Goal: Task Accomplishment & Management: Use online tool/utility

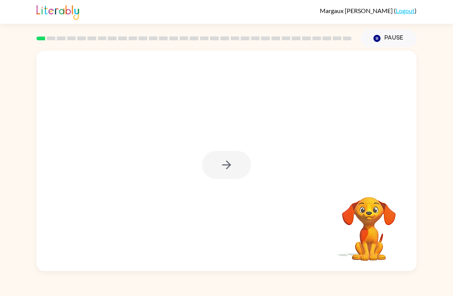
click at [239, 166] on div at bounding box center [226, 165] width 49 height 28
click at [237, 165] on button "button" at bounding box center [226, 165] width 49 height 28
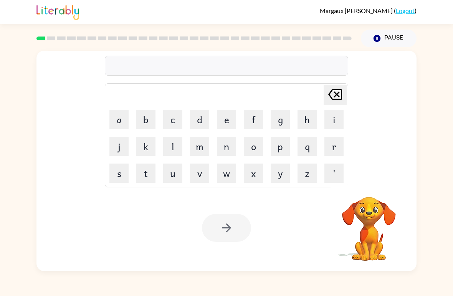
click at [314, 237] on video "Your browser must support playing .mp4 files to use Literably. Please try using…" at bounding box center [368, 223] width 77 height 77
click at [282, 145] on button "p" at bounding box center [279, 146] width 19 height 19
click at [119, 117] on button "a" at bounding box center [118, 119] width 19 height 19
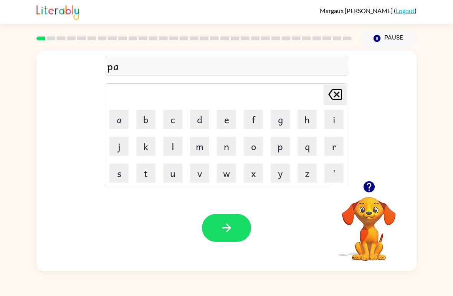
click at [201, 121] on button "d" at bounding box center [199, 119] width 19 height 19
click at [232, 221] on icon "button" at bounding box center [226, 227] width 13 height 13
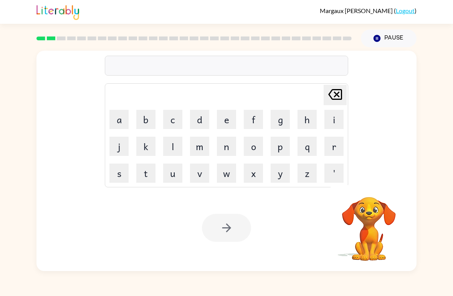
click at [281, 144] on button "p" at bounding box center [279, 146] width 19 height 19
click at [119, 114] on button "a" at bounding box center [118, 119] width 19 height 19
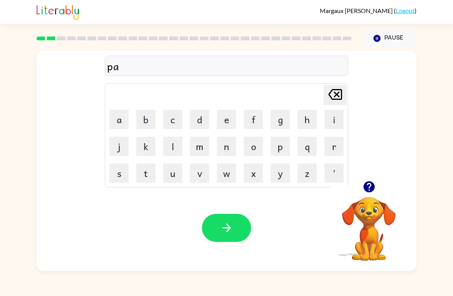
click at [230, 227] on icon "button" at bounding box center [226, 227] width 13 height 13
click at [227, 142] on button "n" at bounding box center [226, 146] width 19 height 19
click at [255, 142] on button "o" at bounding box center [253, 146] width 19 height 19
click at [314, 145] on button "r" at bounding box center [333, 146] width 19 height 19
click at [145, 171] on button "t" at bounding box center [145, 172] width 19 height 19
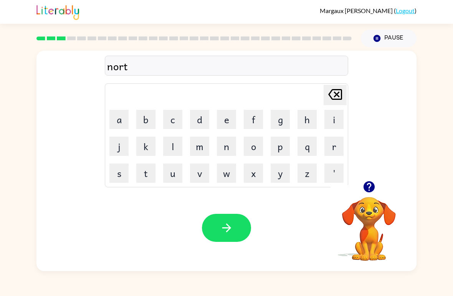
click at [308, 121] on button "h" at bounding box center [306, 119] width 19 height 19
click at [234, 221] on button "button" at bounding box center [226, 228] width 49 height 28
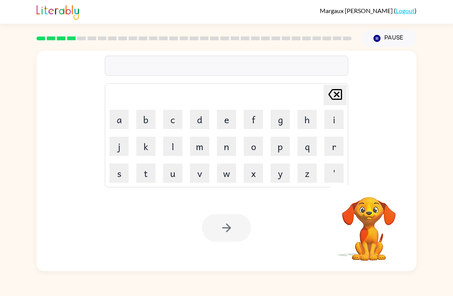
click at [119, 174] on button "s" at bounding box center [118, 172] width 19 height 19
click at [228, 176] on button "w" at bounding box center [226, 172] width 19 height 19
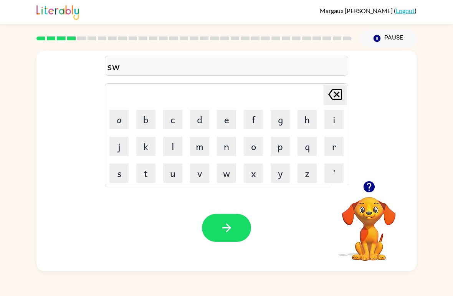
click at [314, 117] on button "i" at bounding box center [333, 119] width 19 height 19
click at [201, 146] on button "m" at bounding box center [199, 146] width 19 height 19
click at [202, 147] on button "m" at bounding box center [199, 146] width 19 height 19
click at [314, 102] on icon "[PERSON_NAME] last character input" at bounding box center [335, 94] width 18 height 18
click at [233, 212] on div "Your browser must support playing .mp4 files to use Literably. Please try using…" at bounding box center [226, 227] width 380 height 86
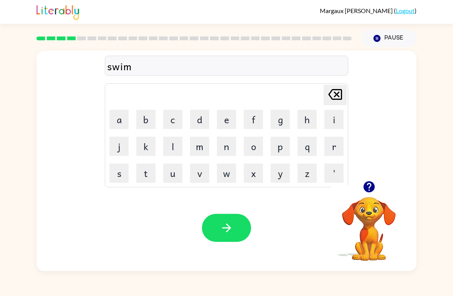
click at [234, 228] on button "button" at bounding box center [226, 228] width 49 height 28
click at [174, 124] on button "c" at bounding box center [172, 119] width 19 height 19
click at [140, 151] on button "k" at bounding box center [145, 146] width 19 height 19
click at [123, 120] on button "a" at bounding box center [118, 119] width 19 height 19
click at [232, 170] on button "w" at bounding box center [226, 172] width 19 height 19
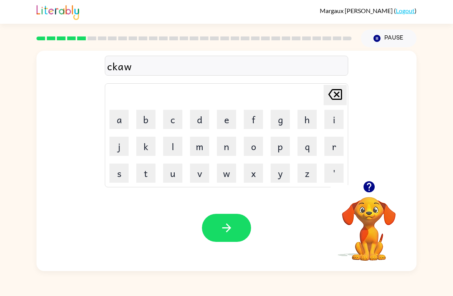
click at [146, 173] on button "t" at bounding box center [145, 172] width 19 height 19
click at [233, 221] on button "button" at bounding box center [226, 228] width 49 height 28
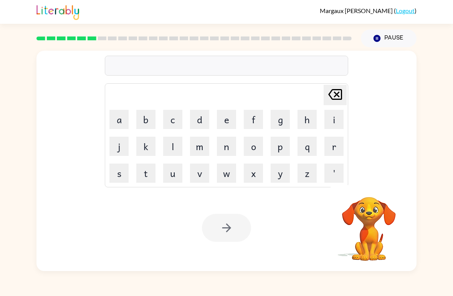
click at [119, 120] on button "a" at bounding box center [118, 119] width 19 height 19
click at [198, 147] on button "m" at bounding box center [199, 146] width 19 height 19
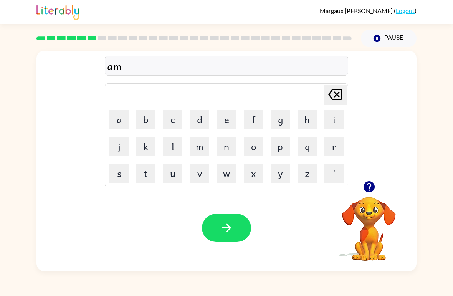
click at [226, 121] on button "e" at bounding box center [226, 119] width 19 height 19
click at [219, 219] on button "button" at bounding box center [226, 228] width 49 height 28
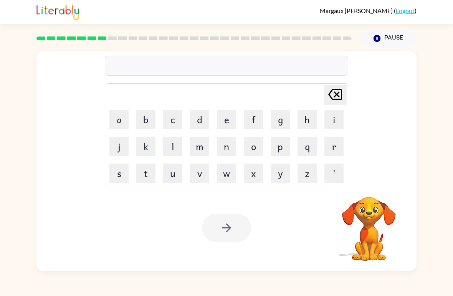
click at [120, 174] on button "s" at bounding box center [118, 172] width 19 height 19
click at [170, 123] on button "c" at bounding box center [172, 119] width 19 height 19
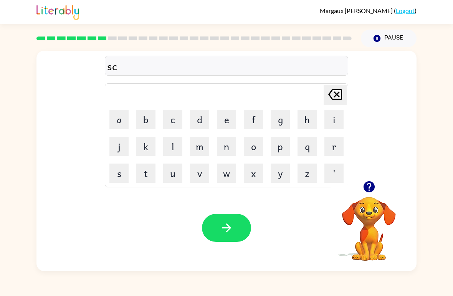
click at [222, 171] on button "w" at bounding box center [226, 172] width 19 height 19
click at [314, 115] on button "i" at bounding box center [333, 119] width 19 height 19
click at [147, 118] on button "b" at bounding box center [145, 119] width 19 height 19
click at [226, 121] on button "e" at bounding box center [226, 119] width 19 height 19
click at [314, 152] on button "r" at bounding box center [333, 146] width 19 height 19
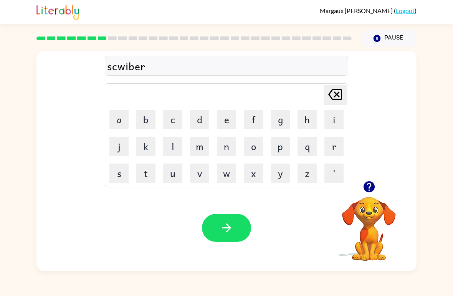
click at [229, 233] on icon "button" at bounding box center [226, 227] width 13 height 13
click at [314, 227] on video "Your browser must support playing .mp4 files to use Literably. Please try using…" at bounding box center [368, 223] width 77 height 77
click at [314, 239] on video "Your browser must support playing .mp4 files to use Literably. Please try using…" at bounding box center [368, 223] width 77 height 77
click at [314, 225] on video "Your browser must support playing .mp4 files to use Literably. Please try using…" at bounding box center [368, 223] width 77 height 77
click at [314, 210] on video "Your browser must support playing .mp4 files to use Literably. Please try using…" at bounding box center [368, 223] width 77 height 77
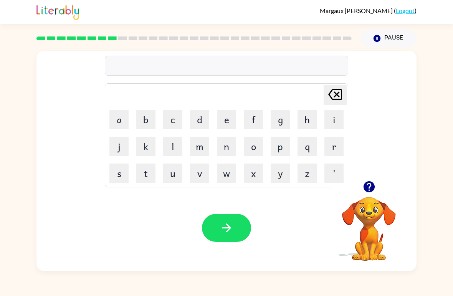
click at [314, 193] on icon "button" at bounding box center [368, 186] width 13 height 13
click at [314, 193] on video "Your browser must support playing .mp4 files to use Literably. Please try using…" at bounding box center [368, 223] width 77 height 77
click at [279, 119] on button "g" at bounding box center [279, 119] width 19 height 19
click at [314, 143] on button "r" at bounding box center [333, 146] width 19 height 19
click at [118, 127] on button "a" at bounding box center [118, 119] width 19 height 19
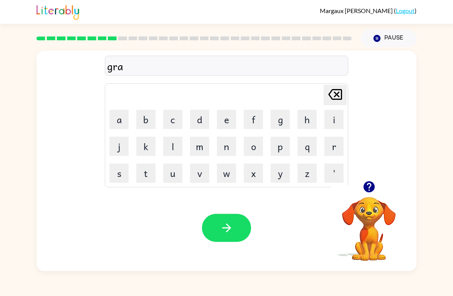
click at [148, 168] on button "t" at bounding box center [145, 172] width 19 height 19
click at [308, 115] on button "h" at bounding box center [306, 119] width 19 height 19
click at [224, 222] on icon "button" at bounding box center [226, 227] width 13 height 13
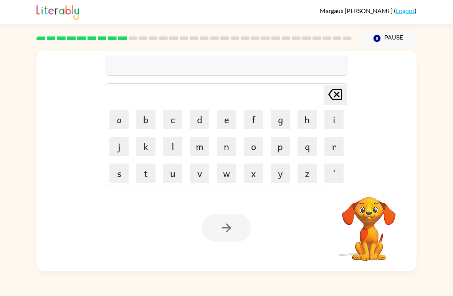
click at [280, 151] on button "p" at bounding box center [279, 146] width 19 height 19
click at [254, 146] on button "o" at bounding box center [253, 146] width 19 height 19
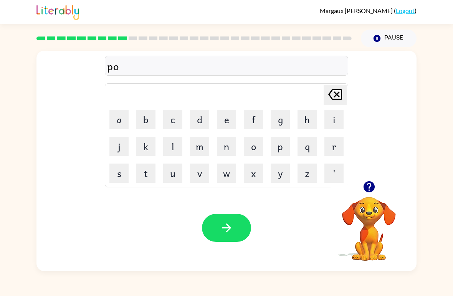
click at [314, 112] on button "i" at bounding box center [333, 119] width 19 height 19
click at [227, 145] on button "n" at bounding box center [226, 146] width 19 height 19
click at [116, 165] on button "s" at bounding box center [118, 172] width 19 height 19
click at [221, 229] on icon "button" at bounding box center [226, 227] width 13 height 13
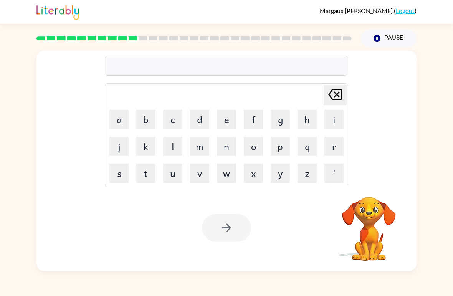
click at [179, 167] on button "u" at bounding box center [172, 172] width 19 height 19
click at [218, 146] on button "n" at bounding box center [226, 146] width 19 height 19
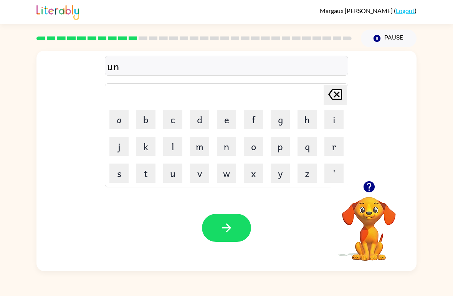
click at [256, 116] on button "f" at bounding box center [253, 119] width 19 height 19
click at [255, 143] on button "o" at bounding box center [253, 146] width 19 height 19
click at [174, 143] on button "l" at bounding box center [172, 146] width 19 height 19
click at [198, 116] on button "d" at bounding box center [199, 119] width 19 height 19
click at [220, 224] on icon "button" at bounding box center [226, 227] width 13 height 13
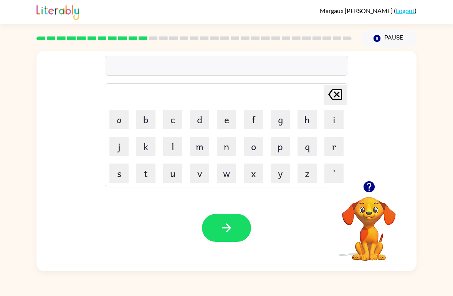
click at [199, 174] on button "v" at bounding box center [199, 172] width 19 height 19
click at [254, 146] on button "o" at bounding box center [253, 146] width 19 height 19
click at [145, 180] on button "t" at bounding box center [145, 172] width 19 height 19
click at [222, 122] on button "e" at bounding box center [226, 119] width 19 height 19
click at [214, 220] on button "button" at bounding box center [226, 228] width 49 height 28
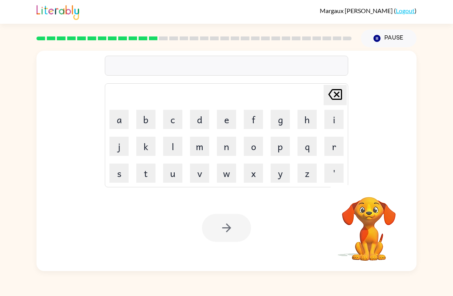
click at [314, 92] on icon "[PERSON_NAME] last character input" at bounding box center [335, 94] width 18 height 18
click at [204, 151] on button "m" at bounding box center [199, 146] width 19 height 19
click at [122, 178] on button "s" at bounding box center [118, 172] width 19 height 19
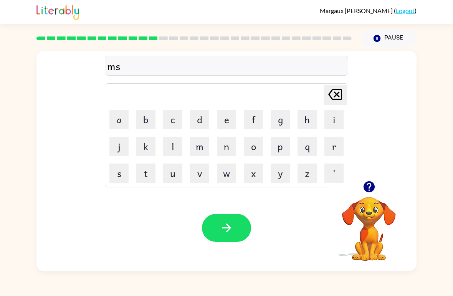
click at [144, 182] on button "t" at bounding box center [145, 172] width 19 height 19
click at [126, 122] on button "a" at bounding box center [118, 119] width 19 height 19
click at [171, 120] on button "c" at bounding box center [172, 119] width 19 height 19
click at [224, 227] on icon "button" at bounding box center [226, 227] width 13 height 13
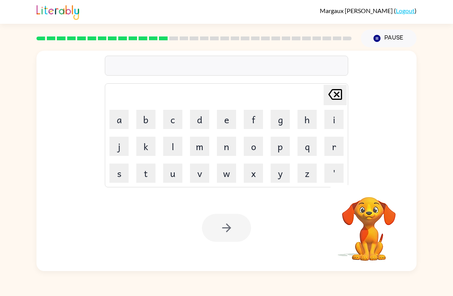
click at [172, 120] on button "c" at bounding box center [172, 119] width 19 height 19
click at [314, 123] on button "i" at bounding box center [333, 119] width 19 height 19
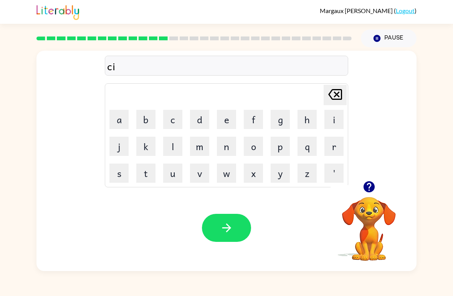
click at [224, 146] on button "n" at bounding box center [226, 146] width 19 height 19
click at [200, 122] on button "d" at bounding box center [199, 119] width 19 height 19
click at [175, 145] on button "l" at bounding box center [172, 146] width 19 height 19
click at [222, 124] on button "e" at bounding box center [226, 119] width 19 height 19
click at [219, 236] on button "button" at bounding box center [226, 228] width 49 height 28
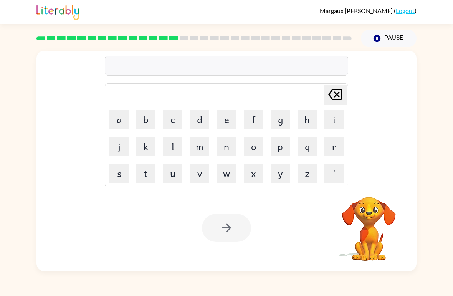
click at [201, 118] on button "d" at bounding box center [199, 119] width 19 height 19
click at [175, 146] on button "l" at bounding box center [172, 146] width 19 height 19
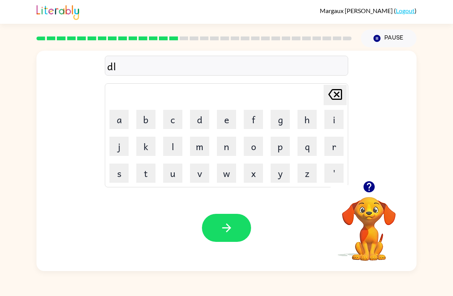
click at [121, 123] on button "a" at bounding box center [118, 119] width 19 height 19
click at [217, 239] on button "button" at bounding box center [226, 228] width 49 height 28
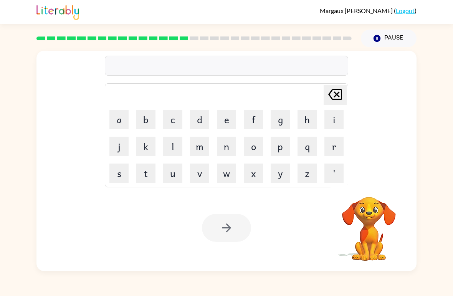
click at [172, 122] on button "c" at bounding box center [172, 119] width 19 height 19
click at [251, 150] on button "o" at bounding box center [253, 146] width 19 height 19
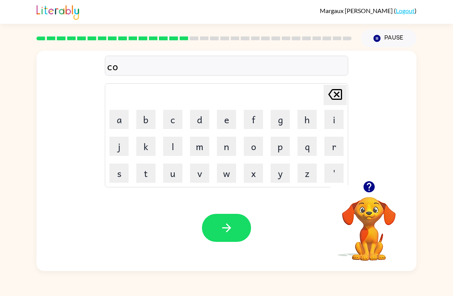
click at [314, 148] on button "r" at bounding box center [333, 146] width 19 height 19
click at [203, 120] on button "d" at bounding box center [199, 119] width 19 height 19
click at [222, 224] on icon "button" at bounding box center [226, 227] width 13 height 13
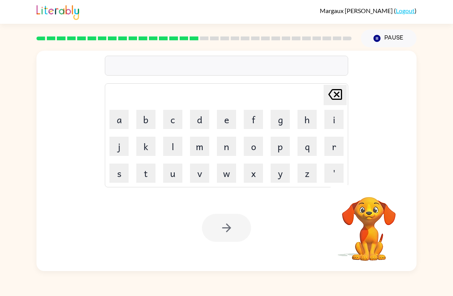
click at [312, 173] on button "z" at bounding box center [306, 172] width 19 height 19
click at [314, 124] on button "i" at bounding box center [333, 119] width 19 height 19
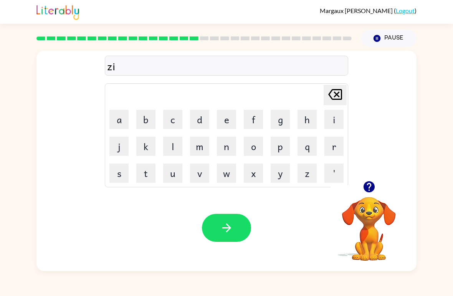
click at [283, 151] on button "p" at bounding box center [279, 146] width 19 height 19
click at [225, 125] on button "e" at bounding box center [226, 119] width 19 height 19
click at [228, 218] on button "button" at bounding box center [226, 228] width 49 height 28
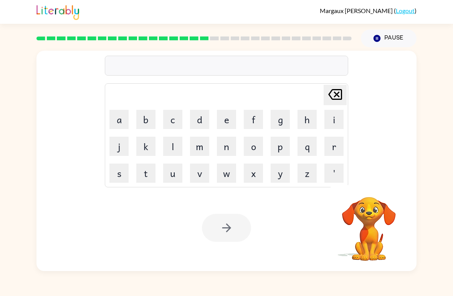
click at [277, 117] on button "g" at bounding box center [279, 119] width 19 height 19
click at [314, 147] on button "r" at bounding box center [333, 146] width 19 height 19
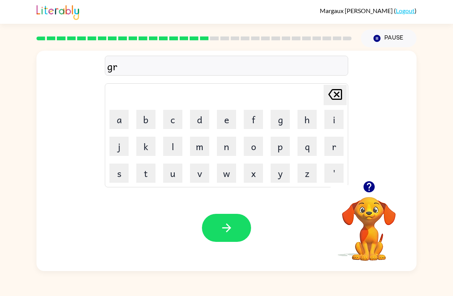
click at [259, 149] on button "o" at bounding box center [253, 146] width 19 height 19
click at [280, 149] on button "p" at bounding box center [279, 146] width 19 height 19
click at [314, 117] on td "i" at bounding box center [334, 119] width 26 height 26
click at [225, 152] on button "n" at bounding box center [226, 146] width 19 height 19
click at [282, 115] on button "g" at bounding box center [279, 119] width 19 height 19
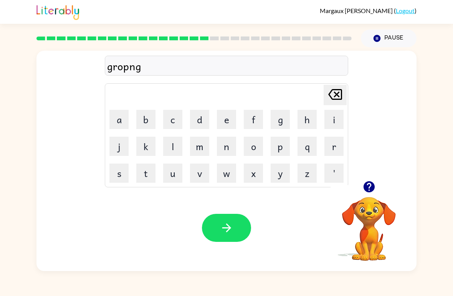
click at [231, 226] on icon "button" at bounding box center [226, 227] width 13 height 13
click at [314, 115] on button "h" at bounding box center [306, 119] width 19 height 19
click at [230, 125] on button "e" at bounding box center [226, 119] width 19 height 19
click at [314, 149] on button "r" at bounding box center [333, 146] width 19 height 19
click at [225, 241] on button "button" at bounding box center [226, 228] width 49 height 28
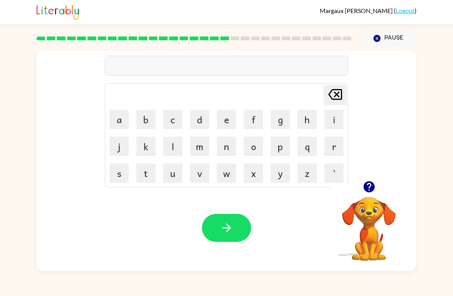
click at [314, 143] on button "r" at bounding box center [333, 146] width 19 height 19
click at [227, 120] on button "e" at bounding box center [226, 119] width 19 height 19
click at [230, 114] on button "e" at bounding box center [226, 119] width 19 height 19
click at [171, 116] on button "c" at bounding box center [172, 119] width 19 height 19
click at [307, 121] on button "h" at bounding box center [306, 119] width 19 height 19
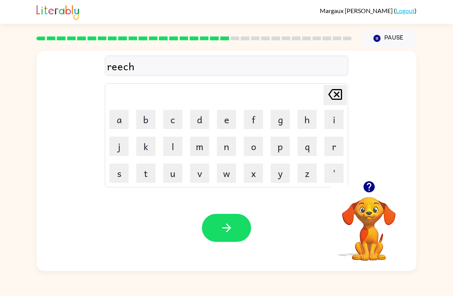
click at [235, 223] on button "button" at bounding box center [226, 228] width 49 height 28
click at [310, 126] on button "h" at bounding box center [306, 119] width 19 height 19
click at [314, 120] on button "i" at bounding box center [333, 119] width 19 height 19
click at [141, 170] on button "t" at bounding box center [145, 172] width 19 height 19
click at [219, 120] on button "e" at bounding box center [226, 119] width 19 height 19
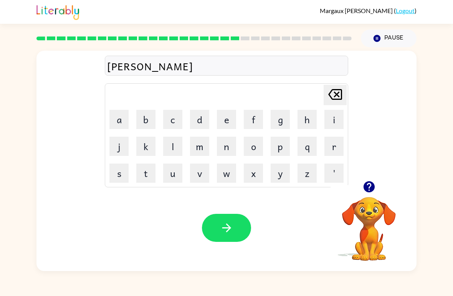
click at [198, 120] on button "d" at bounding box center [199, 119] width 19 height 19
click at [212, 222] on button "button" at bounding box center [226, 228] width 49 height 28
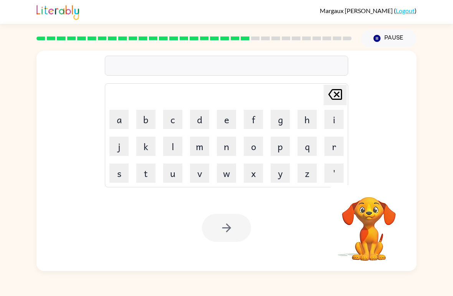
click at [314, 144] on button "r" at bounding box center [333, 146] width 19 height 19
click at [116, 122] on button "a" at bounding box center [118, 119] width 19 height 19
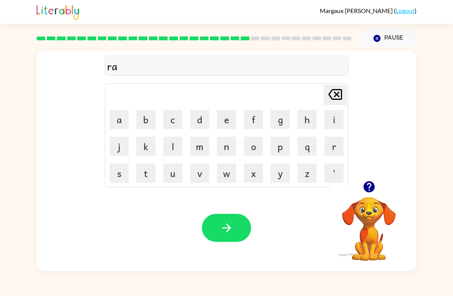
click at [314, 120] on button "i" at bounding box center [333, 119] width 19 height 19
click at [224, 119] on button "e" at bounding box center [226, 119] width 19 height 19
click at [119, 170] on button "s" at bounding box center [118, 172] width 19 height 19
click at [230, 233] on icon "button" at bounding box center [226, 227] width 13 height 13
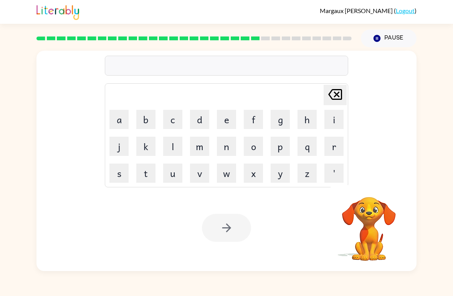
click at [314, 151] on button "r" at bounding box center [333, 146] width 19 height 19
click at [124, 115] on button "a" at bounding box center [118, 119] width 19 height 19
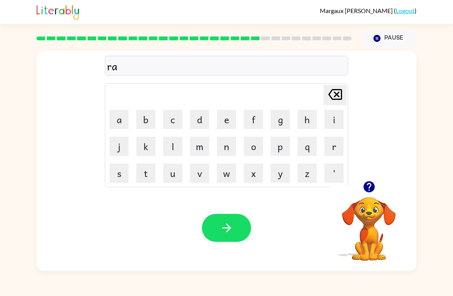
click at [229, 147] on button "n" at bounding box center [226, 146] width 19 height 19
click at [172, 121] on button "c" at bounding box center [172, 119] width 19 height 19
click at [254, 148] on button "o" at bounding box center [253, 146] width 19 height 19
click at [144, 166] on button "t" at bounding box center [145, 172] width 19 height 19
click at [228, 120] on button "e" at bounding box center [226, 119] width 19 height 19
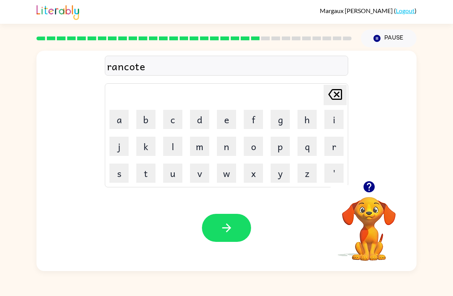
click at [224, 237] on button "button" at bounding box center [226, 228] width 49 height 28
click at [314, 147] on button "r" at bounding box center [333, 146] width 19 height 19
click at [231, 115] on button "e" at bounding box center [226, 119] width 19 height 19
click at [207, 140] on button "m" at bounding box center [199, 146] width 19 height 19
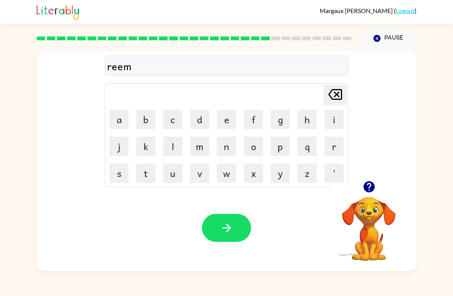
click at [122, 121] on button "a" at bounding box center [118, 119] width 19 height 19
click at [314, 148] on button "r" at bounding box center [333, 146] width 19 height 19
click at [176, 118] on button "c" at bounding box center [172, 119] width 19 height 19
click at [235, 223] on button "button" at bounding box center [226, 228] width 49 height 28
click at [114, 115] on button "a" at bounding box center [118, 119] width 19 height 19
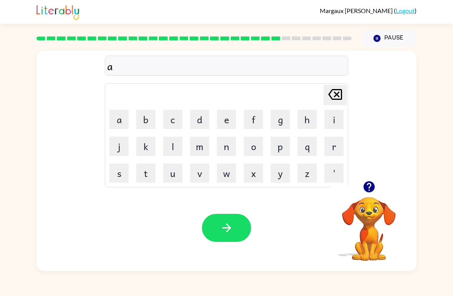
click at [225, 151] on button "n" at bounding box center [226, 146] width 19 height 19
click at [201, 168] on button "v" at bounding box center [199, 172] width 19 height 19
click at [115, 121] on button "a" at bounding box center [118, 119] width 19 height 19
click at [121, 174] on button "s" at bounding box center [118, 172] width 19 height 19
click at [314, 119] on button "i" at bounding box center [333, 119] width 19 height 19
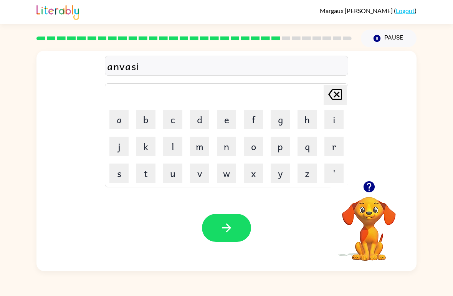
click at [223, 146] on button "n" at bounding box center [226, 146] width 19 height 19
click at [278, 123] on button "g" at bounding box center [279, 119] width 19 height 19
click at [238, 224] on button "button" at bounding box center [226, 228] width 49 height 28
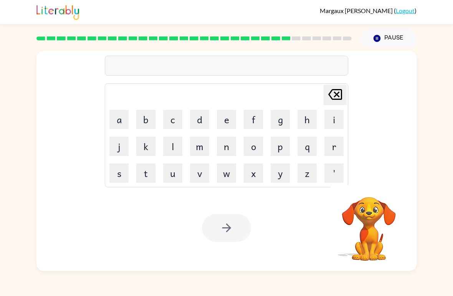
click at [120, 175] on button "s" at bounding box center [118, 172] width 19 height 19
click at [175, 170] on button "u" at bounding box center [172, 172] width 19 height 19
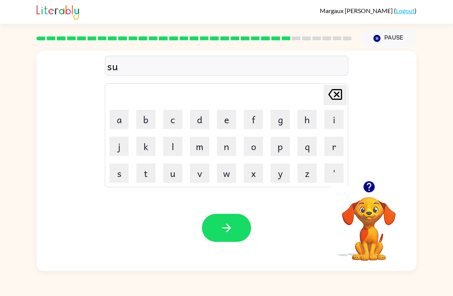
click at [231, 149] on button "n" at bounding box center [226, 146] width 19 height 19
click at [173, 145] on button "l" at bounding box center [172, 146] width 19 height 19
click at [314, 118] on button "i" at bounding box center [333, 119] width 19 height 19
click at [232, 221] on icon "button" at bounding box center [226, 227] width 13 height 13
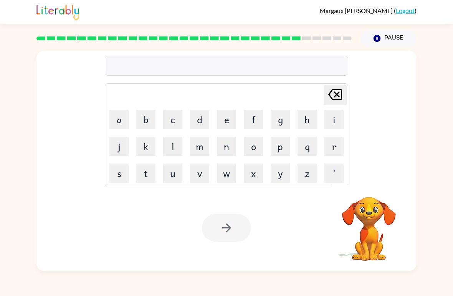
click at [201, 117] on button "d" at bounding box center [199, 119] width 19 height 19
click at [179, 110] on button "c" at bounding box center [172, 119] width 19 height 19
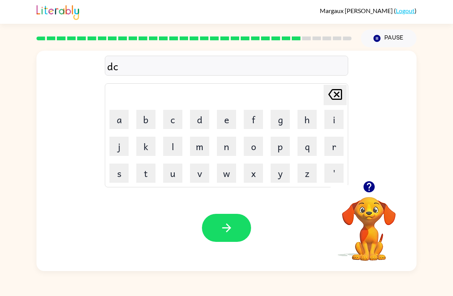
click at [148, 144] on button "k" at bounding box center [145, 146] width 19 height 19
click at [176, 179] on button "u" at bounding box center [172, 172] width 19 height 19
click at [201, 176] on button "v" at bounding box center [199, 172] width 19 height 19
click at [229, 116] on button "e" at bounding box center [226, 119] width 19 height 19
click at [314, 148] on button "r" at bounding box center [333, 146] width 19 height 19
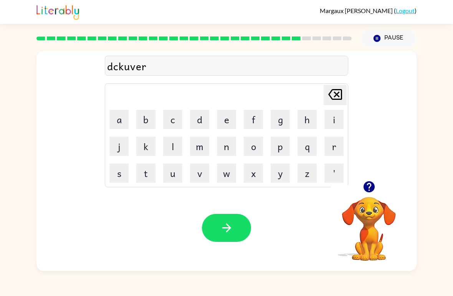
click at [229, 242] on button "button" at bounding box center [226, 228] width 49 height 28
click at [237, 217] on div at bounding box center [226, 228] width 49 height 28
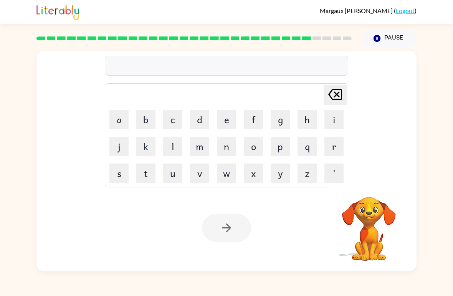
click at [199, 148] on button "m" at bounding box center [199, 146] width 19 height 19
click at [254, 143] on button "o" at bounding box center [253, 146] width 19 height 19
click at [229, 145] on button "n" at bounding box center [226, 146] width 19 height 19
click at [229, 122] on button "e" at bounding box center [226, 119] width 19 height 19
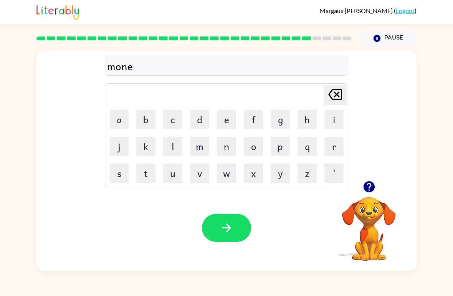
click at [244, 222] on button "button" at bounding box center [226, 228] width 49 height 28
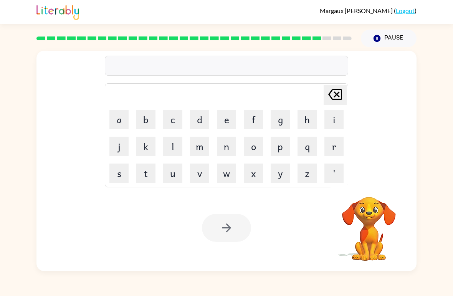
click at [226, 174] on button "w" at bounding box center [226, 172] width 19 height 19
click at [226, 119] on button "e" at bounding box center [226, 119] width 19 height 19
click at [178, 146] on button "l" at bounding box center [172, 146] width 19 height 19
click at [178, 143] on button "l" at bounding box center [172, 146] width 19 height 19
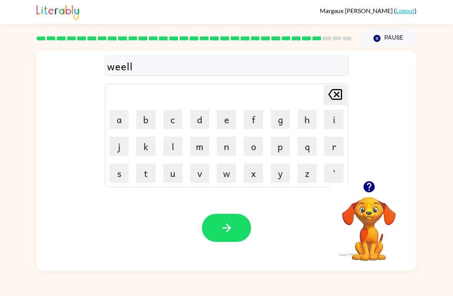
click at [314, 92] on button "[PERSON_NAME] last character input" at bounding box center [334, 95] width 23 height 20
click at [227, 211] on div "Your browser must support playing .mp4 files to use Literably. Please try using…" at bounding box center [226, 227] width 380 height 86
click at [235, 231] on button "button" at bounding box center [226, 228] width 49 height 28
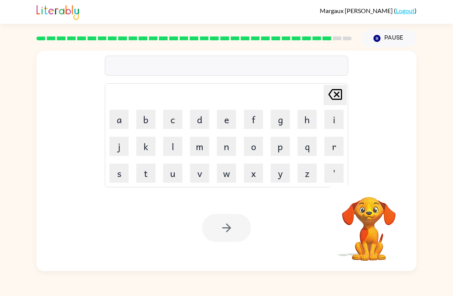
click at [148, 115] on button "b" at bounding box center [145, 119] width 19 height 19
click at [225, 125] on button "e" at bounding box center [226, 119] width 19 height 19
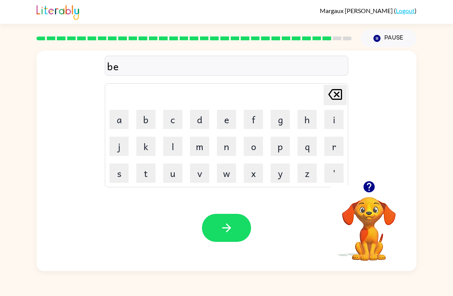
click at [225, 146] on button "n" at bounding box center [226, 146] width 19 height 19
click at [175, 161] on td "u" at bounding box center [173, 173] width 26 height 26
click at [148, 170] on button "t" at bounding box center [145, 172] width 19 height 19
click at [232, 229] on icon "button" at bounding box center [226, 227] width 13 height 13
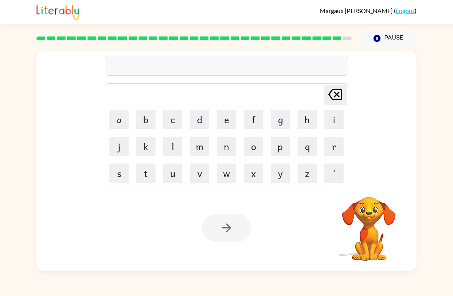
click at [116, 115] on button "a" at bounding box center [118, 119] width 19 height 19
click at [254, 120] on button "f" at bounding box center [253, 119] width 19 height 19
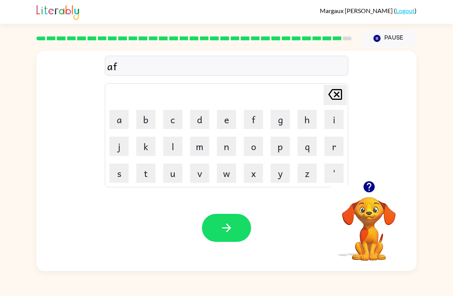
click at [142, 167] on button "t" at bounding box center [145, 172] width 19 height 19
click at [262, 142] on button "o" at bounding box center [253, 146] width 19 height 19
click at [262, 147] on button "o" at bounding box center [253, 146] width 19 height 19
click at [222, 152] on button "n" at bounding box center [226, 146] width 19 height 19
click at [239, 232] on button "button" at bounding box center [226, 228] width 49 height 28
